Goal: Information Seeking & Learning: Learn about a topic

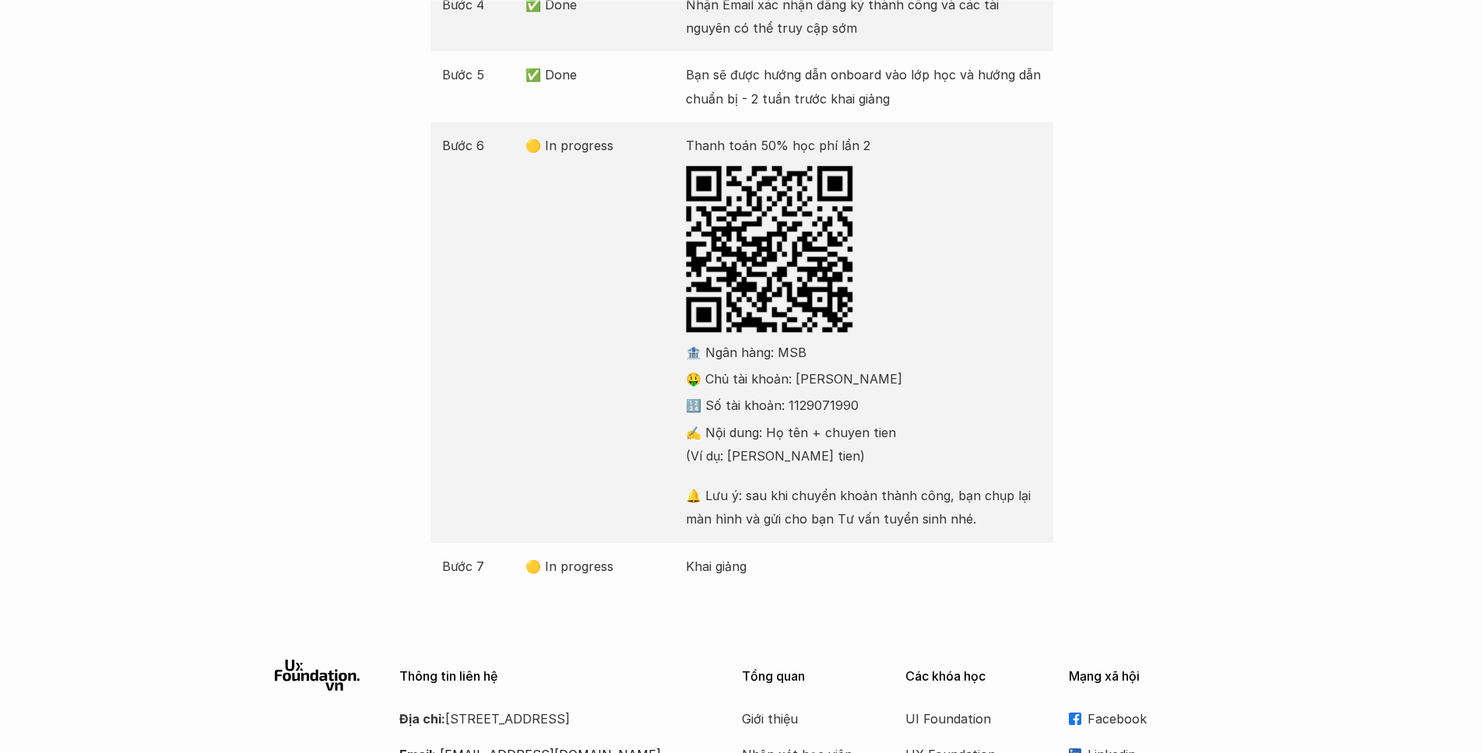
scroll to position [480, 0]
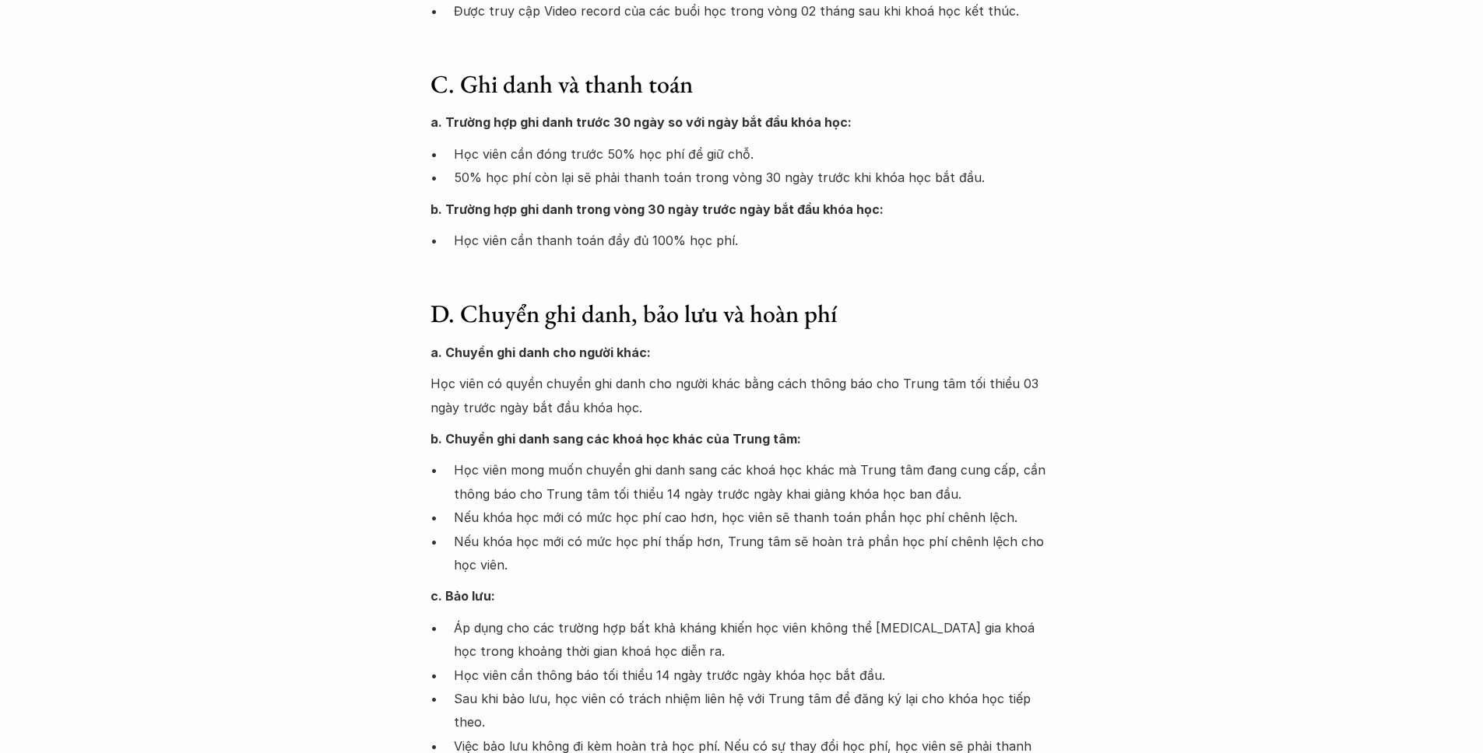
scroll to position [912, 0]
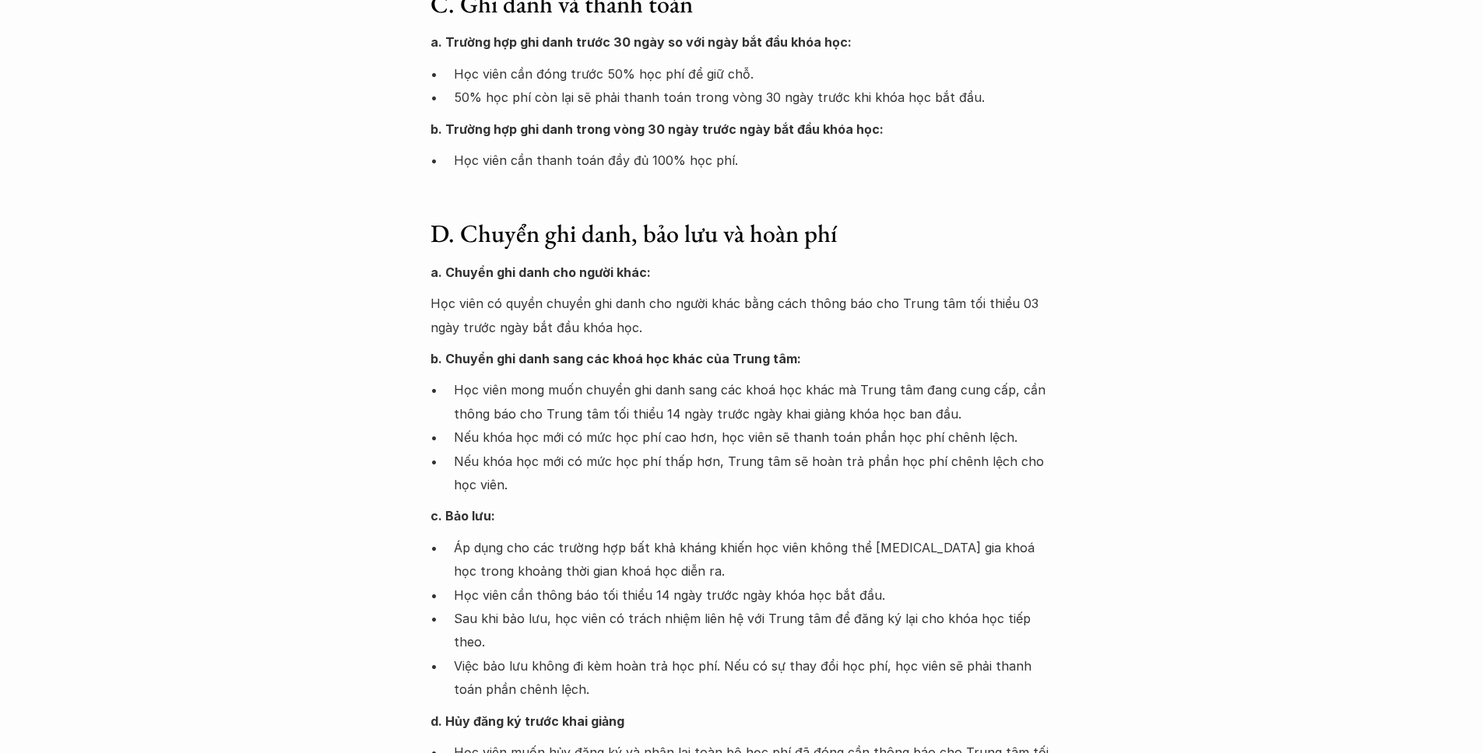
click at [982, 314] on p "Học viên có quyền chuyển ghi danh cho người khác bằng cách thông báo cho Trung …" at bounding box center [741, 315] width 623 height 47
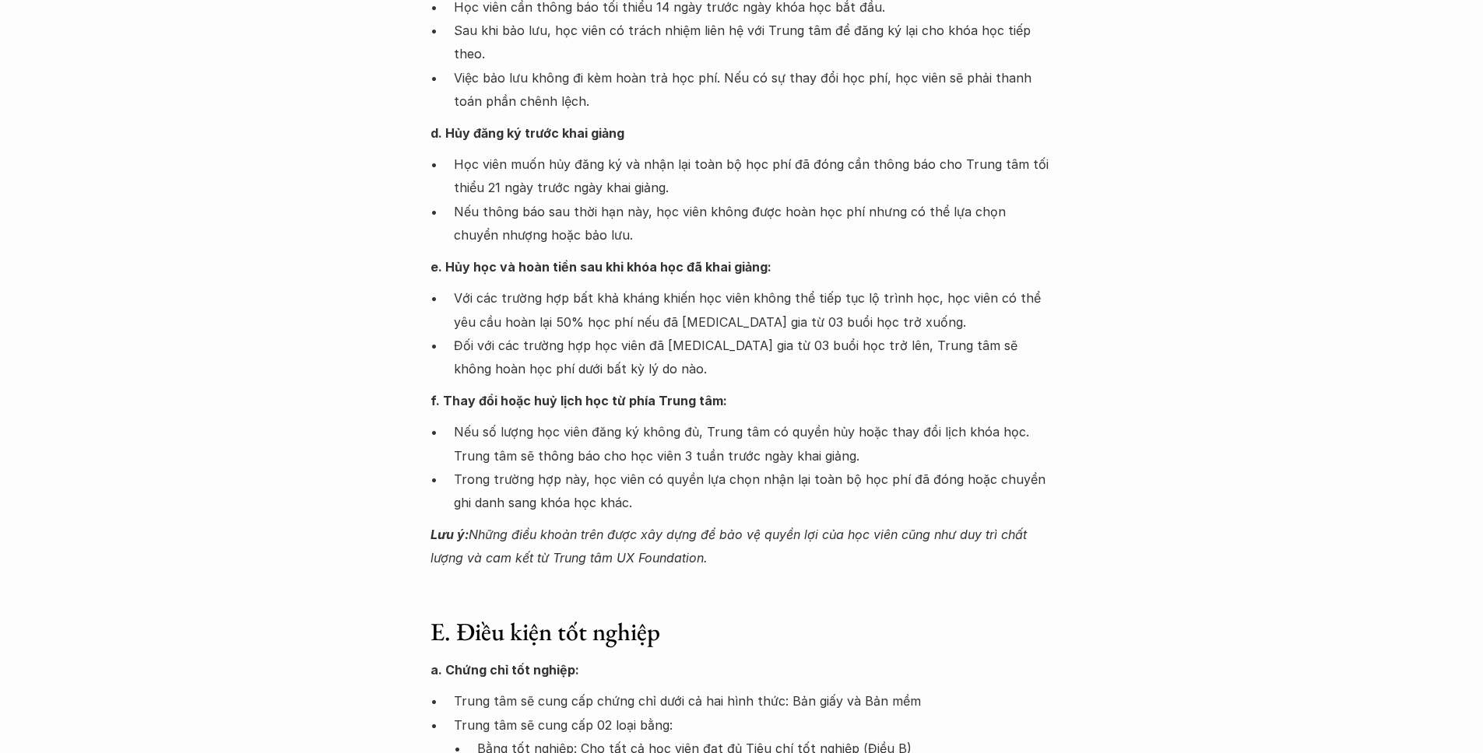
scroll to position [1729, 0]
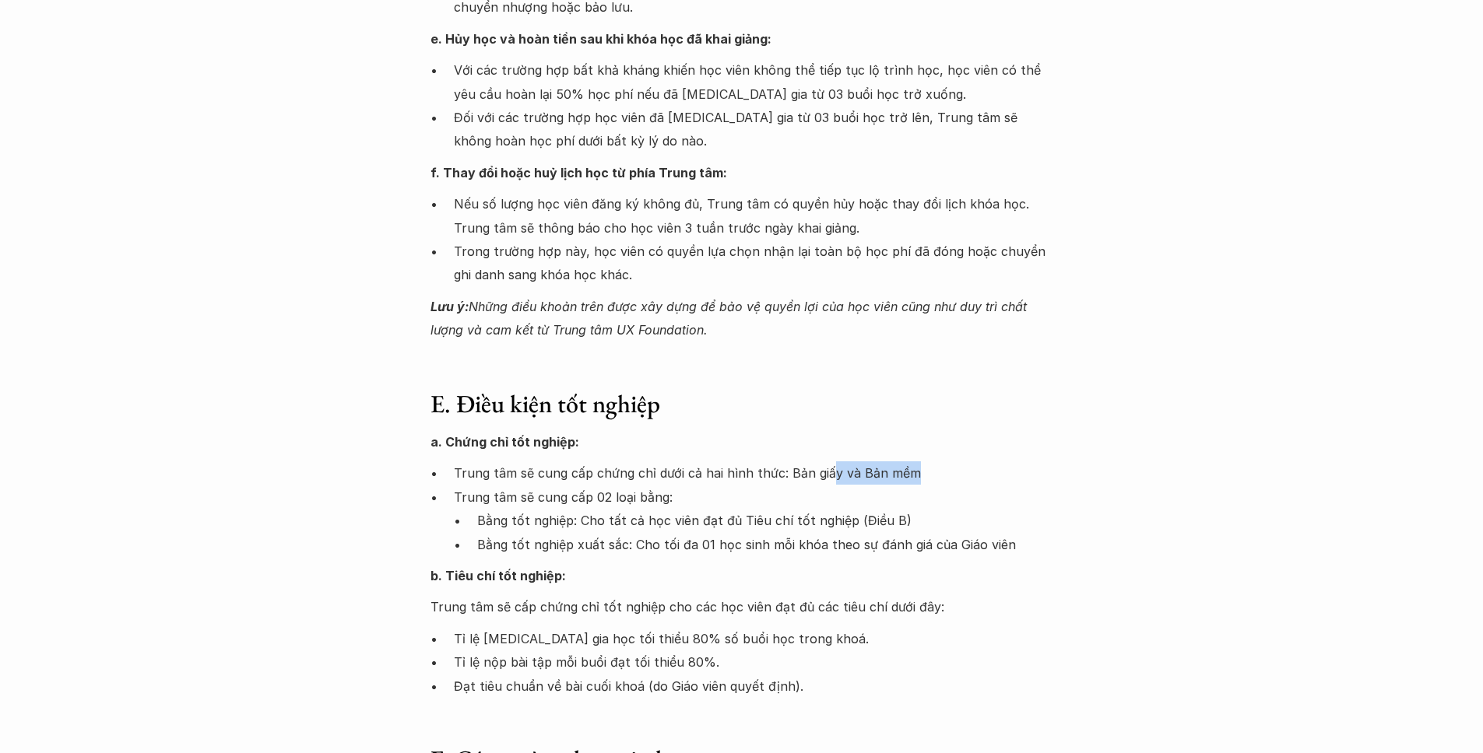
drag, startPoint x: 828, startPoint y: 448, endPoint x: 946, endPoint y: 445, distance: 118.3
click at [946, 462] on p "Trung tâm sẽ cung cấp chứng chỉ dưới cả hai hình thức: Bản giấy và Bản mềm" at bounding box center [753, 473] width 599 height 23
drag, startPoint x: 630, startPoint y: 474, endPoint x: 459, endPoint y: 480, distance: 170.6
click at [460, 486] on p "Trung tâm sẽ cung cấp 02 loại bằng:" at bounding box center [753, 497] width 599 height 23
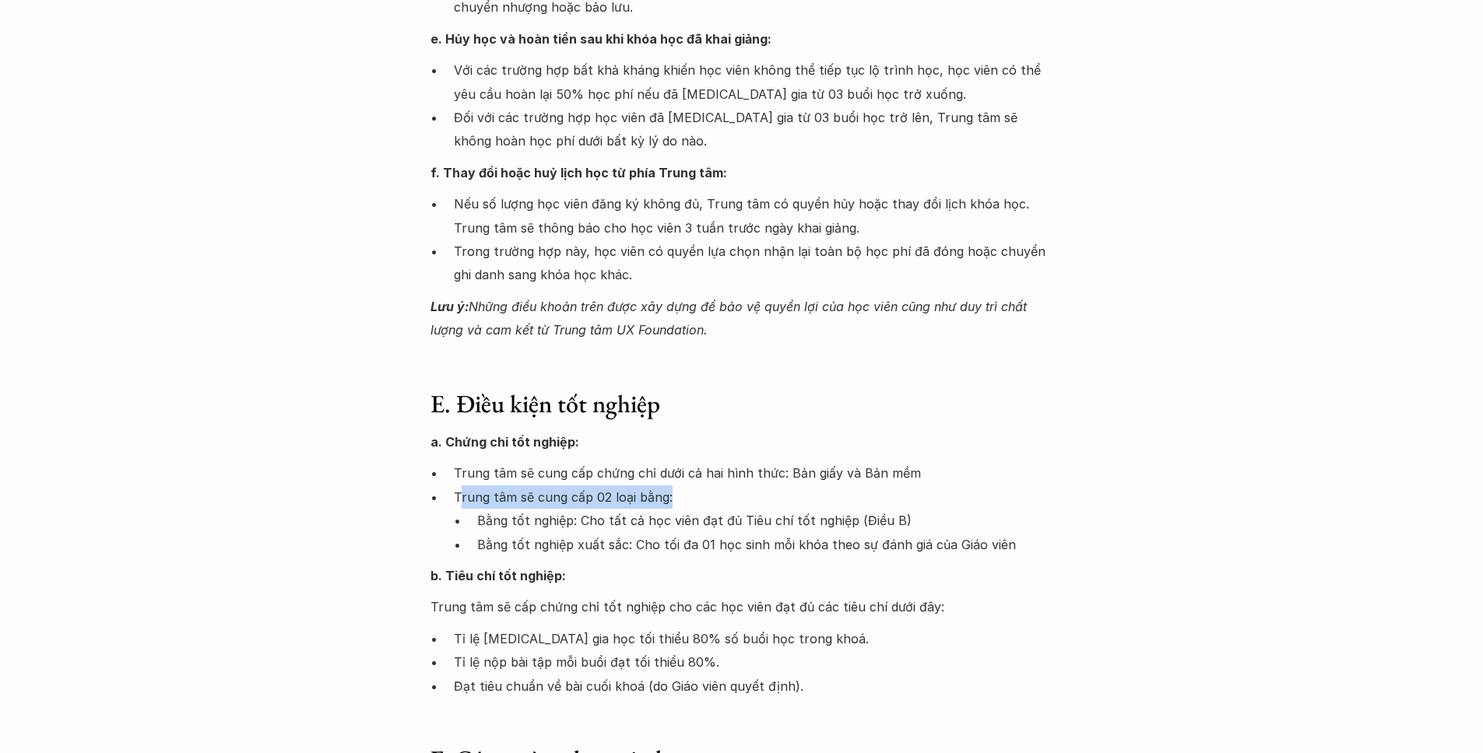
click at [460, 486] on p "Trung tâm sẽ cung cấp 02 loại bằng:" at bounding box center [753, 497] width 599 height 23
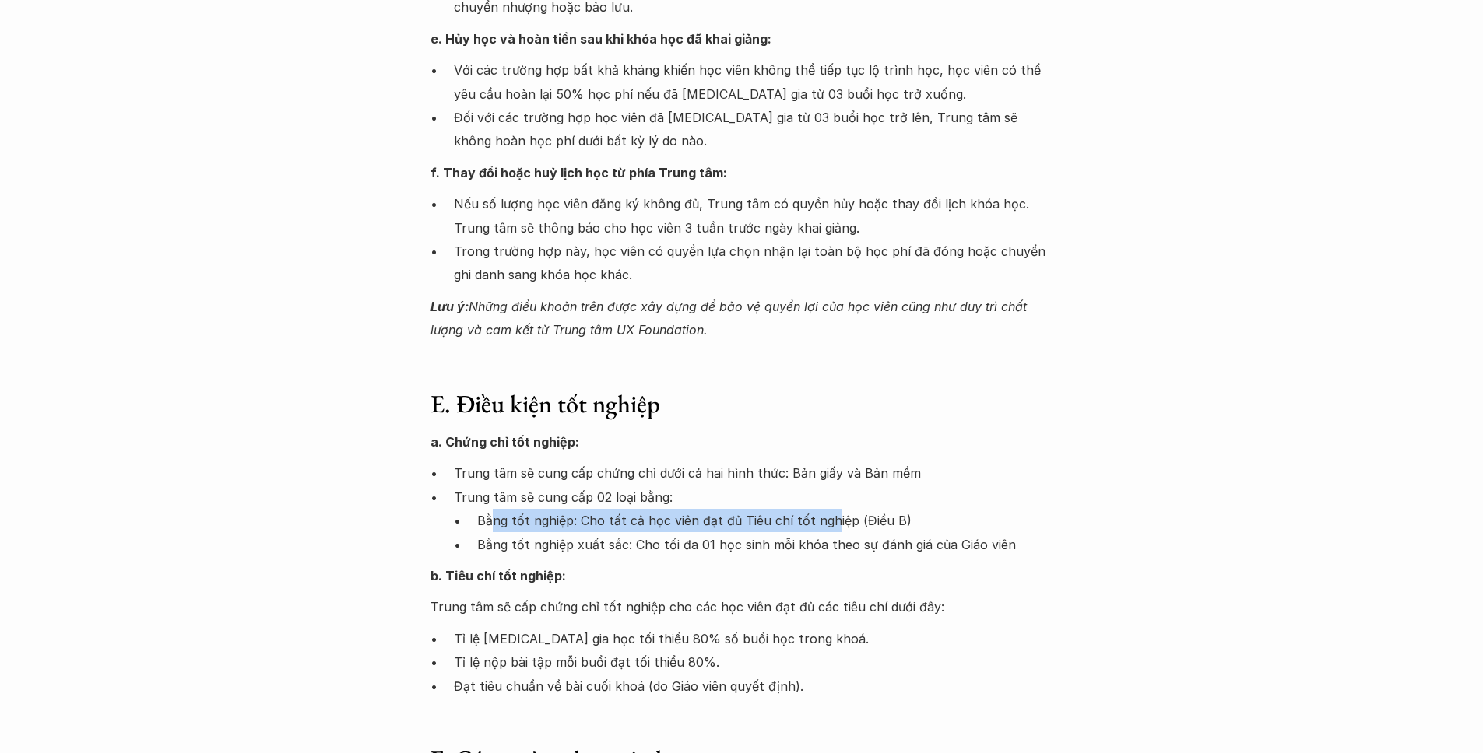
drag, startPoint x: 493, startPoint y: 488, endPoint x: 838, endPoint y: 494, distance: 344.1
click at [829, 509] on p "Bằng tốt nghiệp: Cho tất cả học viên đạt đủ Tiêu chí tốt nghiệp (Điều B)" at bounding box center [765, 520] width 576 height 23
click at [883, 509] on p "Bằng tốt nghiệp: Cho tất cả học viên đạt đủ Tiêu chí tốt nghiệp (Điều B)" at bounding box center [765, 520] width 576 height 23
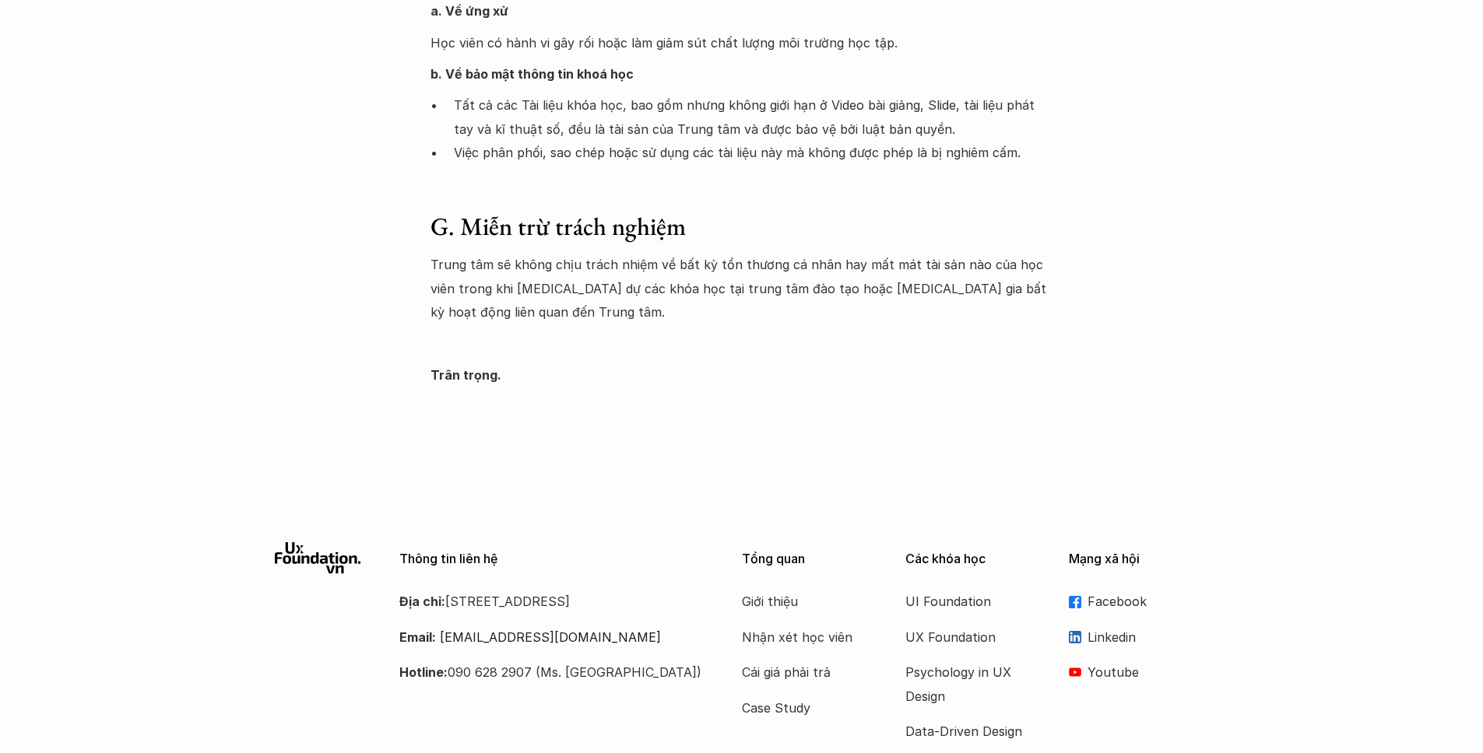
scroll to position [2648, 0]
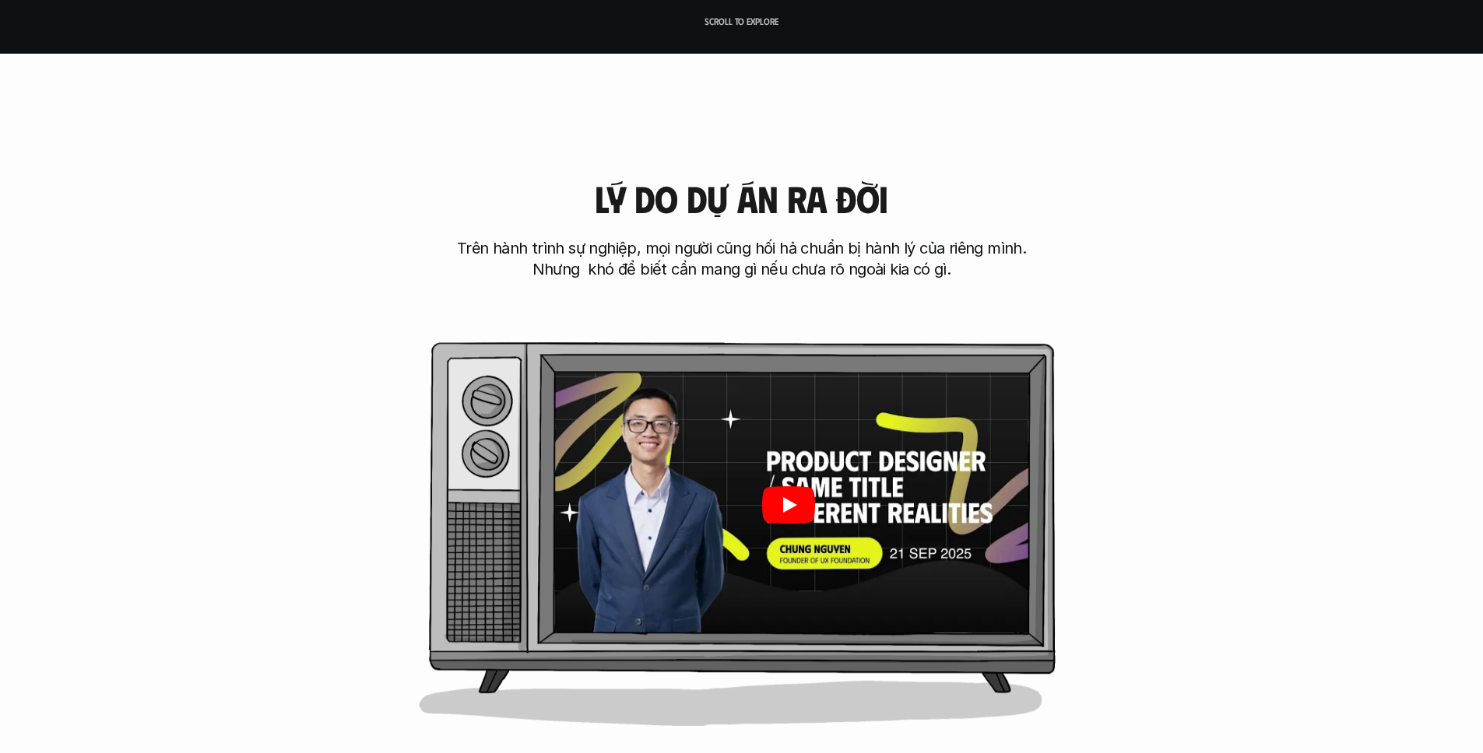
scroll to position [1030, 0]
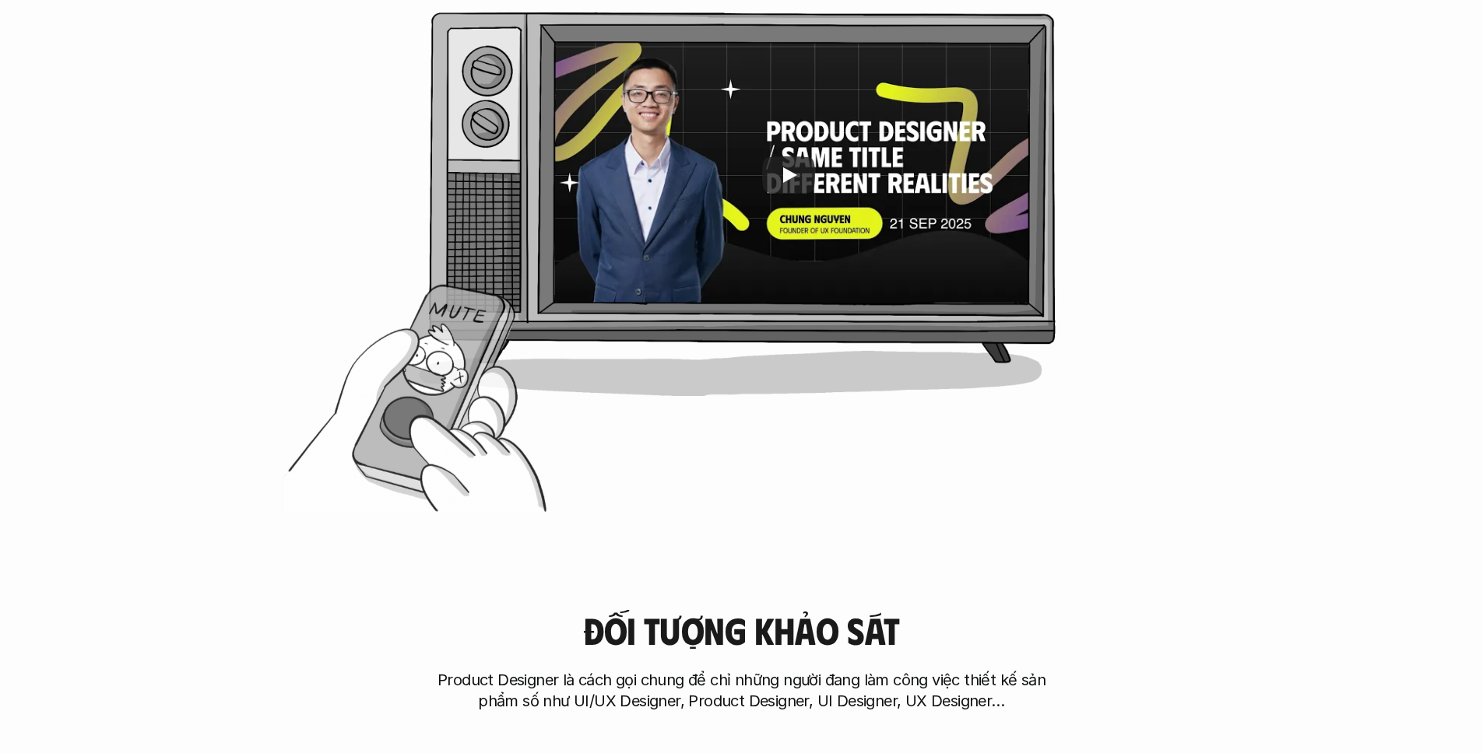
click at [806, 299] on div at bounding box center [788, 175] width 482 height 271
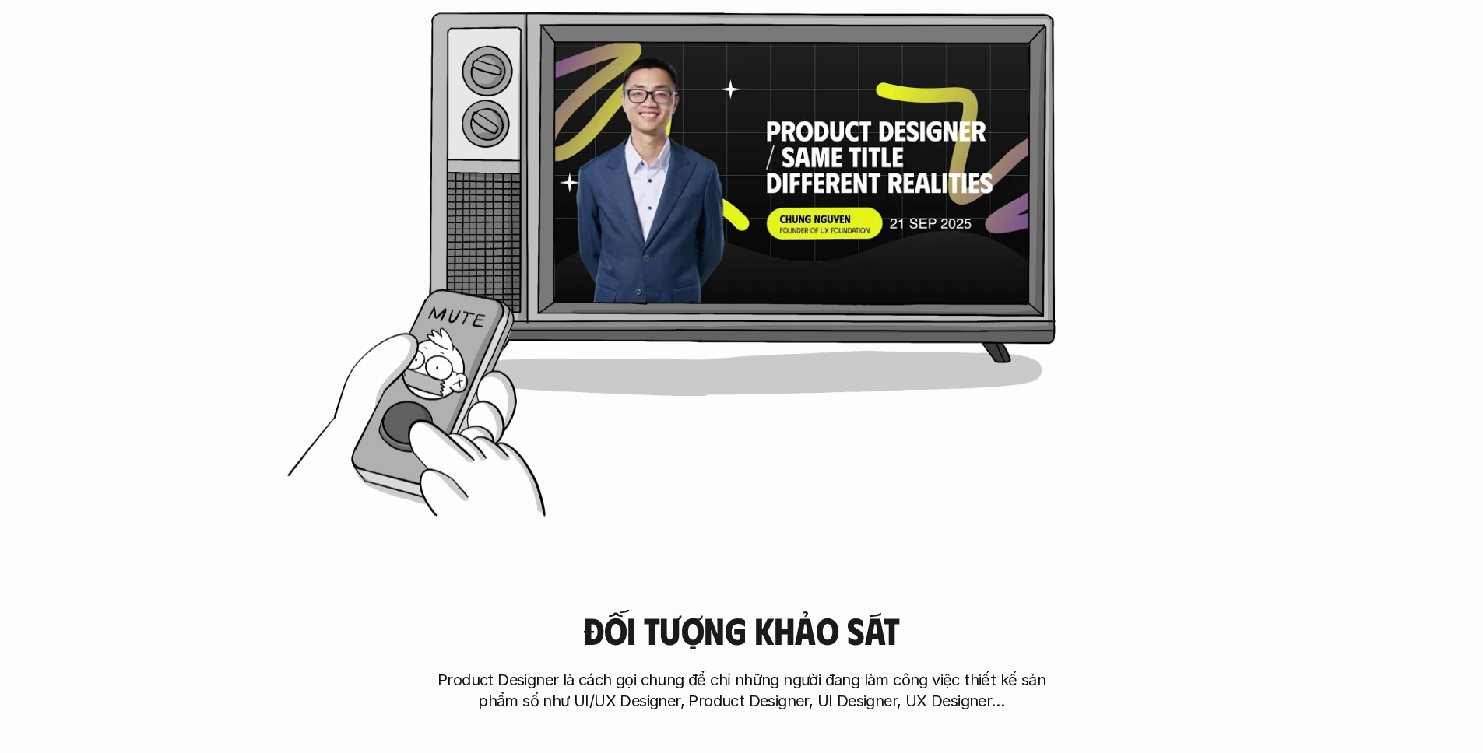
scroll to position [1011, 0]
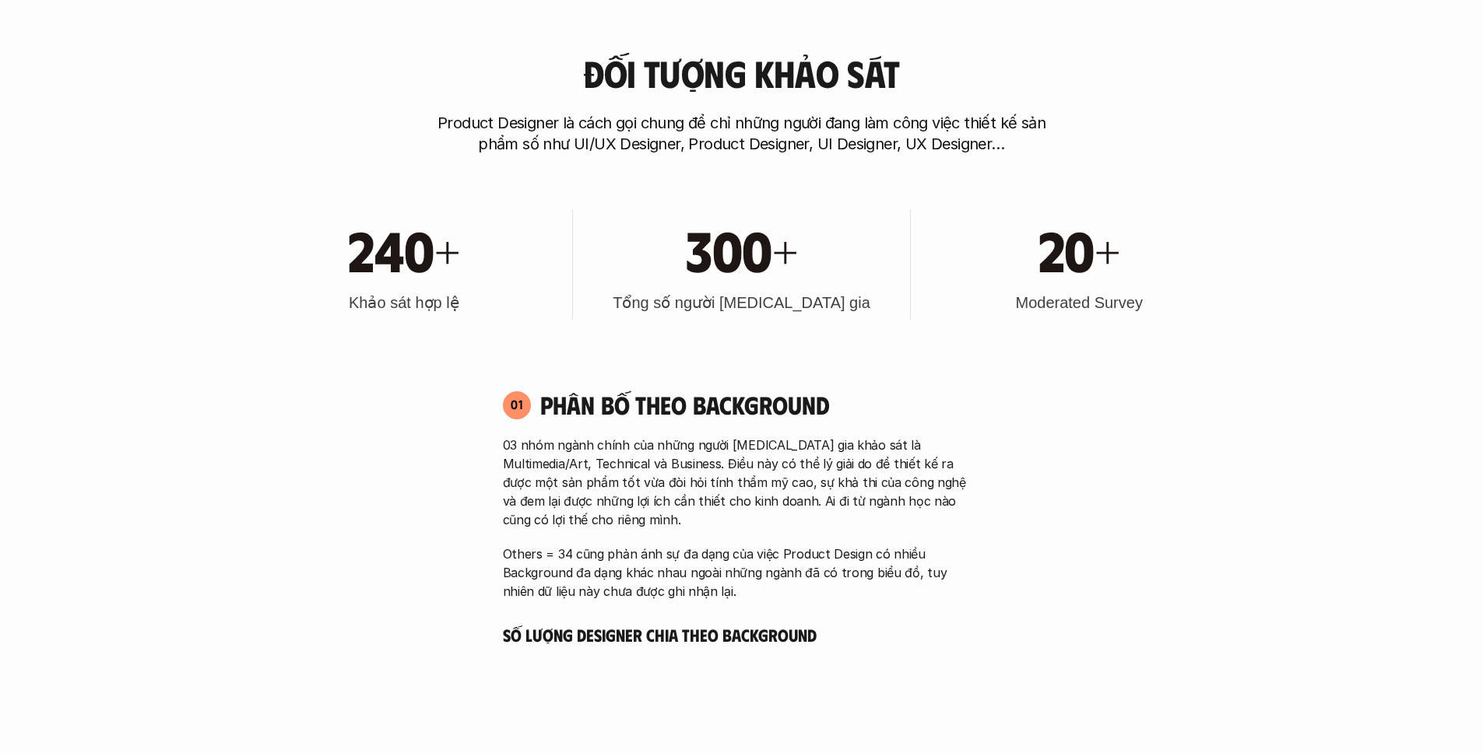
scroll to position [1537, 0]
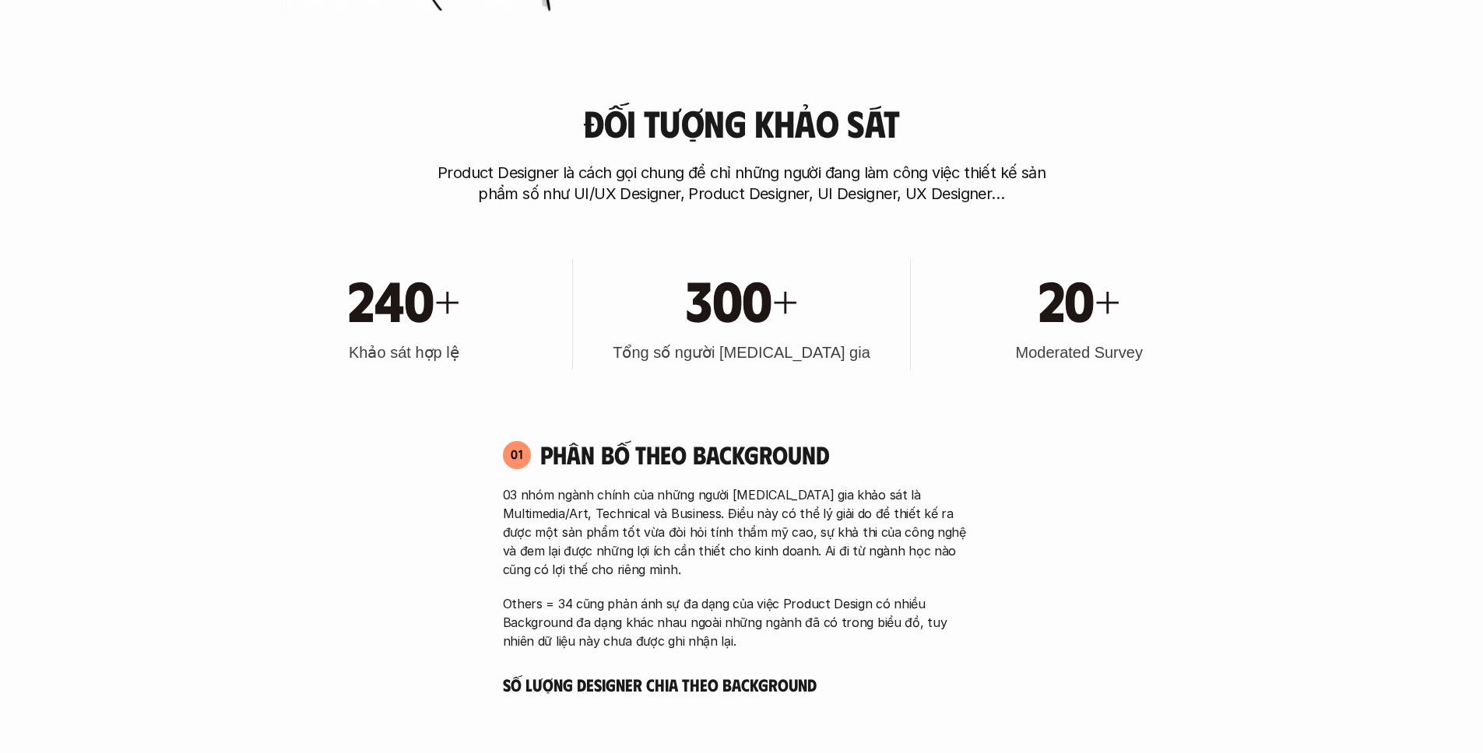
click at [613, 174] on p "Product Designer là cách gọi chung để chỉ những người đang làm công việc thiết …" at bounding box center [741, 184] width 623 height 42
click at [599, 173] on p "Product Designer là cách gọi chung để chỉ những người đang làm công việc thiết …" at bounding box center [741, 184] width 623 height 42
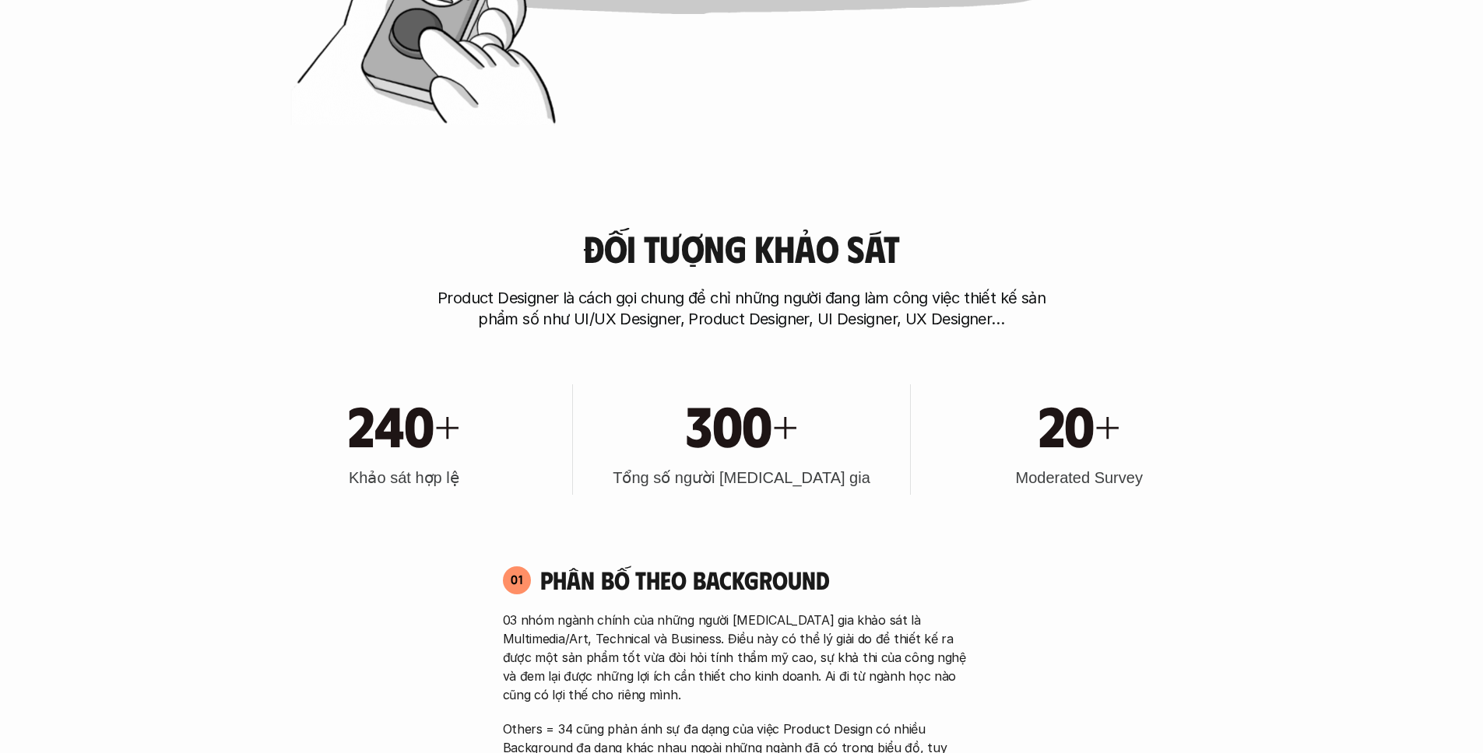
scroll to position [1765, 0]
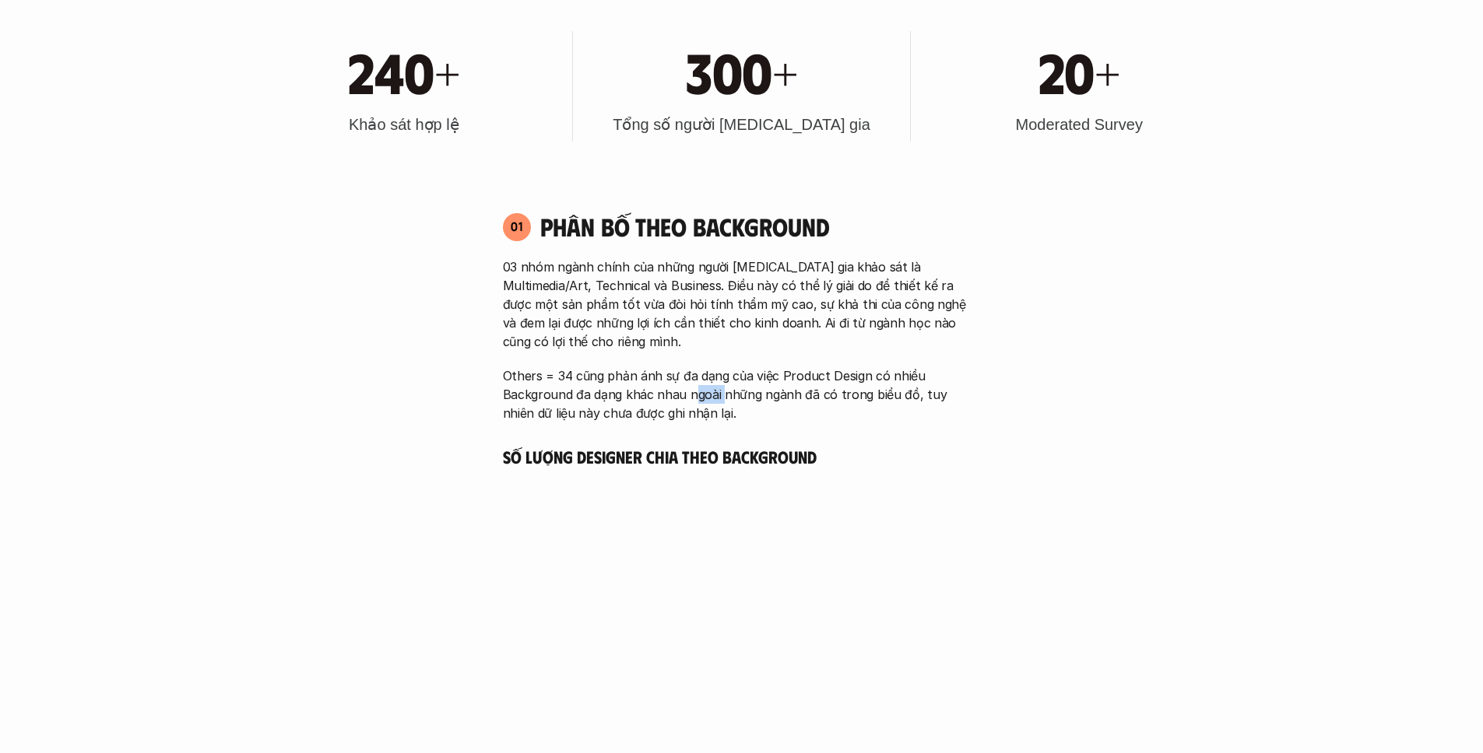
drag, startPoint x: 690, startPoint y: 392, endPoint x: 722, endPoint y: 394, distance: 31.2
click at [722, 394] on p "Others = 34 cũng phản ánh sự đa dạng của việc Product Design có nhiều Backgroun…" at bounding box center [742, 395] width 478 height 56
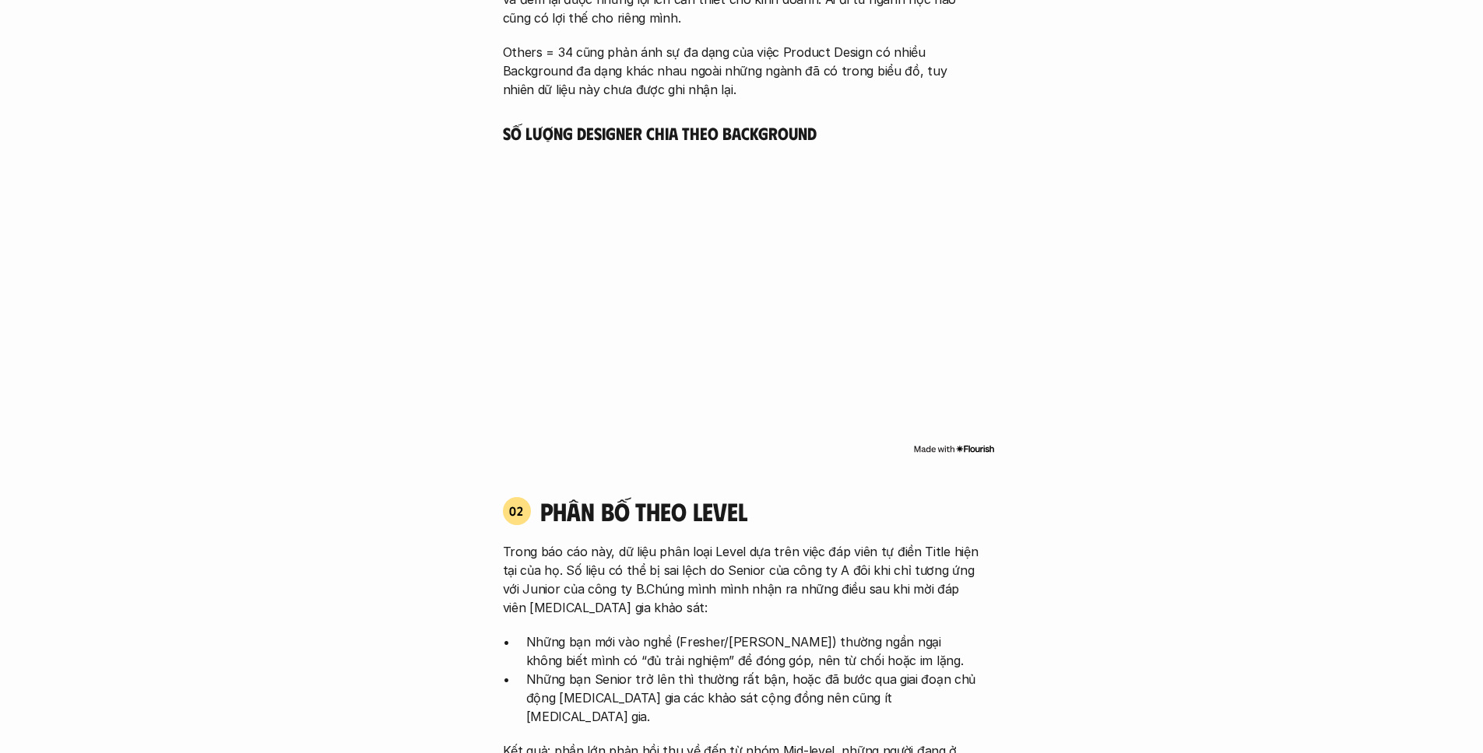
scroll to position [2280, 0]
